Goal: Register for event/course

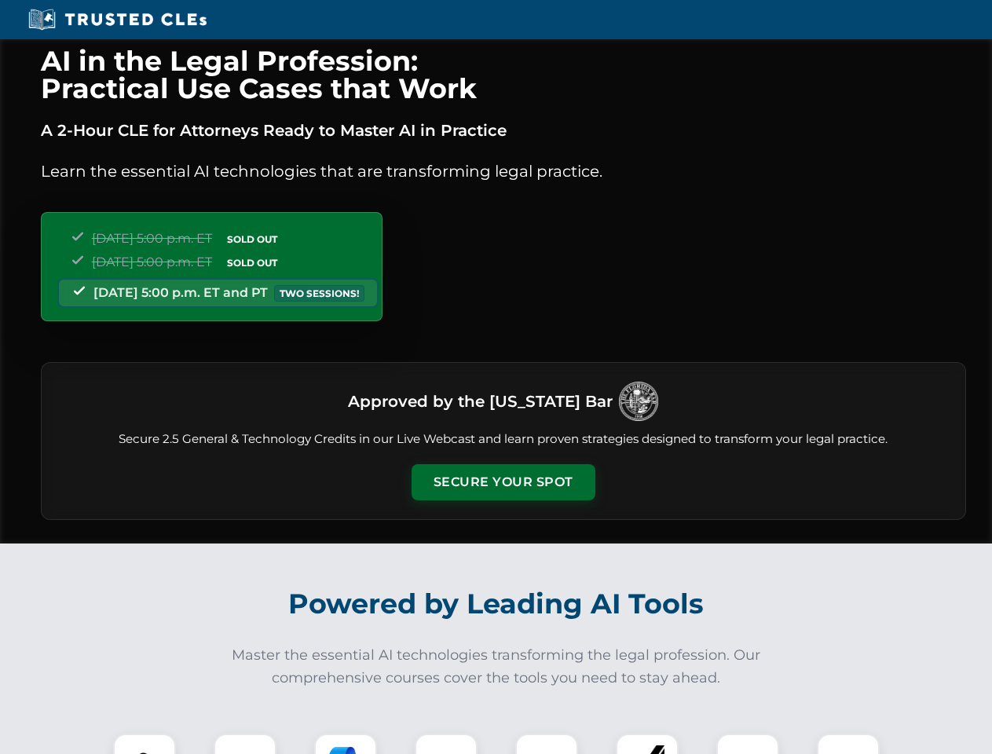
click at [502, 482] on button "Secure Your Spot" at bounding box center [503, 482] width 184 height 36
click at [144, 744] on img at bounding box center [145, 765] width 46 height 46
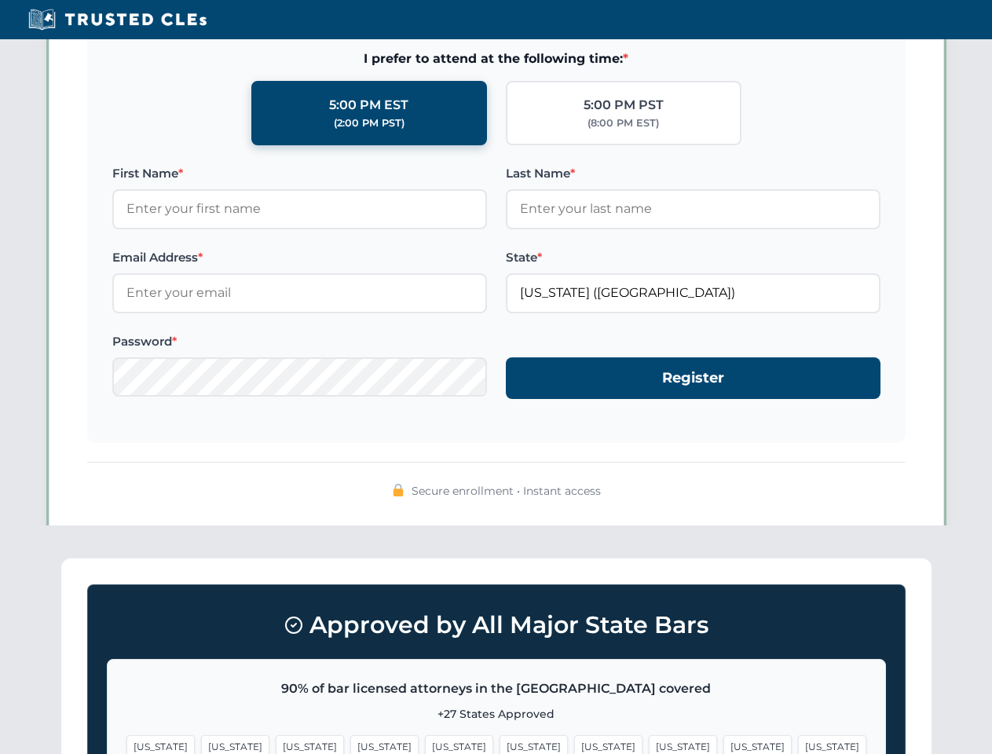
click at [574, 744] on span "[US_STATE]" at bounding box center [608, 746] width 68 height 23
click at [723, 744] on span "[US_STATE]" at bounding box center [757, 746] width 68 height 23
